Goal: Navigation & Orientation: Find specific page/section

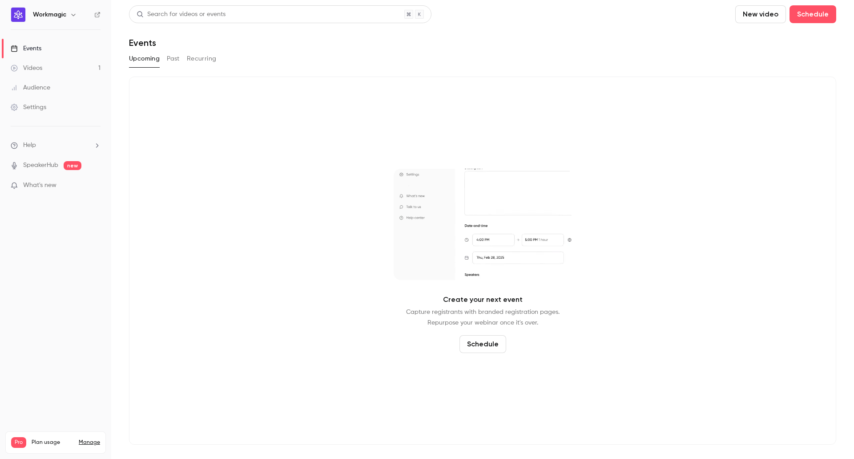
click at [62, 69] on link "Videos 1" at bounding box center [55, 68] width 111 height 20
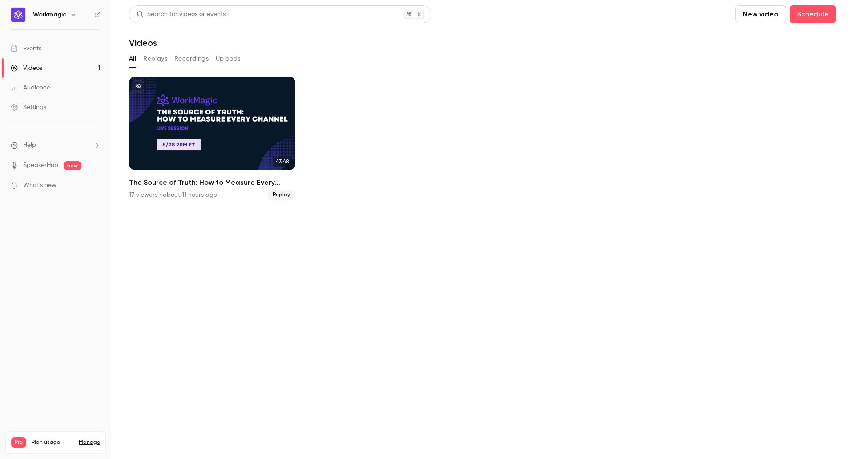
click at [46, 86] on div "Audience" at bounding box center [31, 87] width 40 height 9
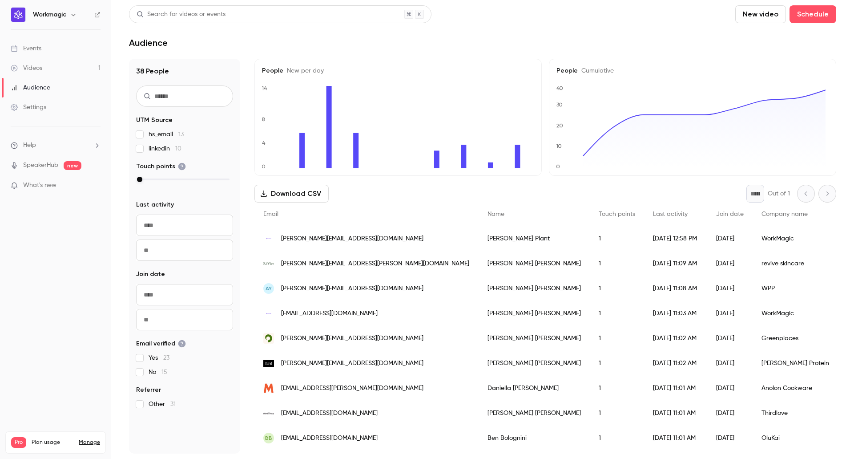
click at [35, 44] on div "Events" at bounding box center [26, 48] width 31 height 9
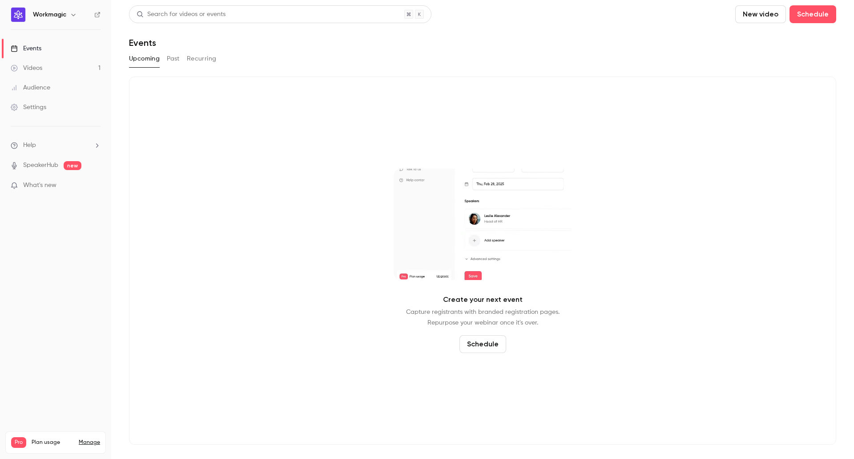
click at [173, 64] on button "Past" at bounding box center [173, 59] width 13 height 14
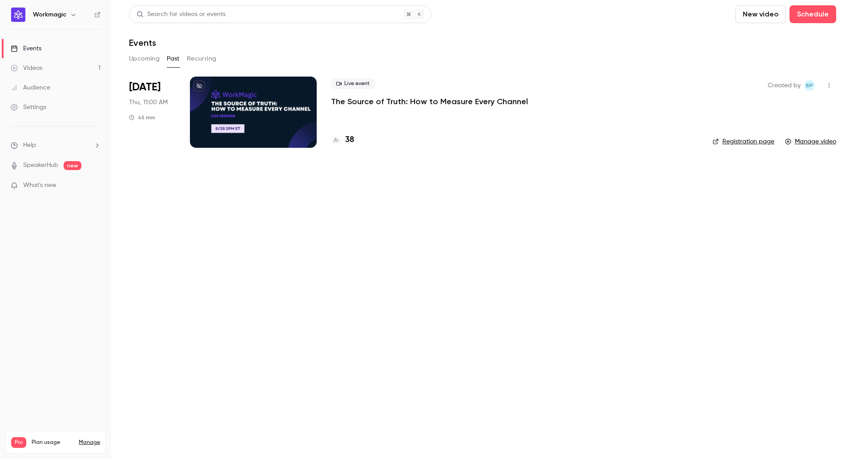
click at [348, 141] on h4 "38" at bounding box center [349, 140] width 9 height 12
